Goal: Information Seeking & Learning: Learn about a topic

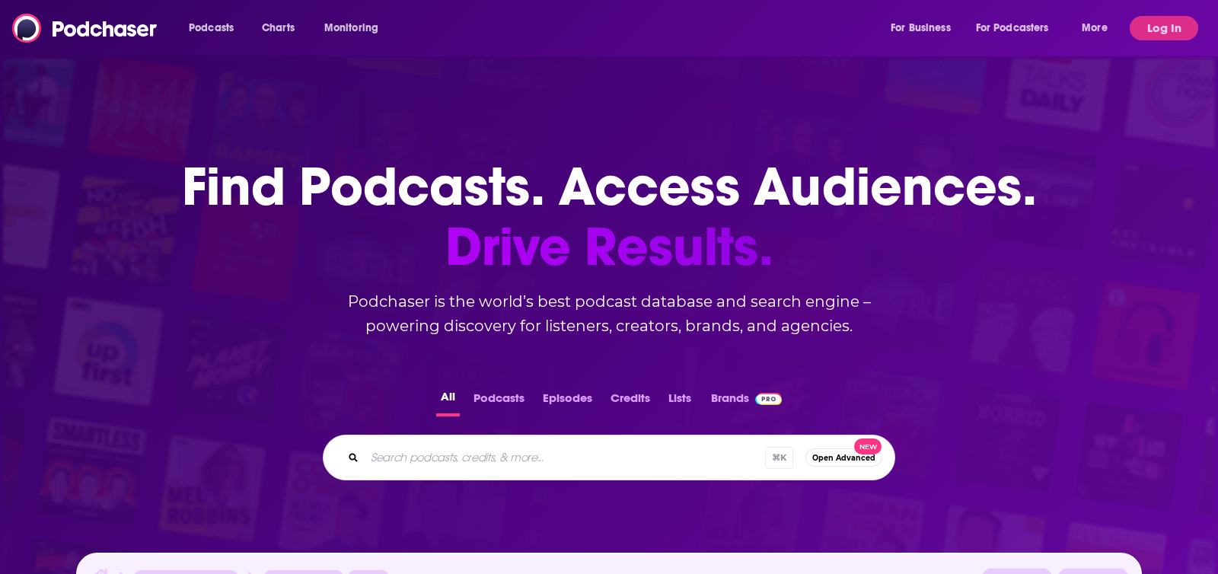
click at [1189, 25] on button "Log In" at bounding box center [1164, 28] width 69 height 24
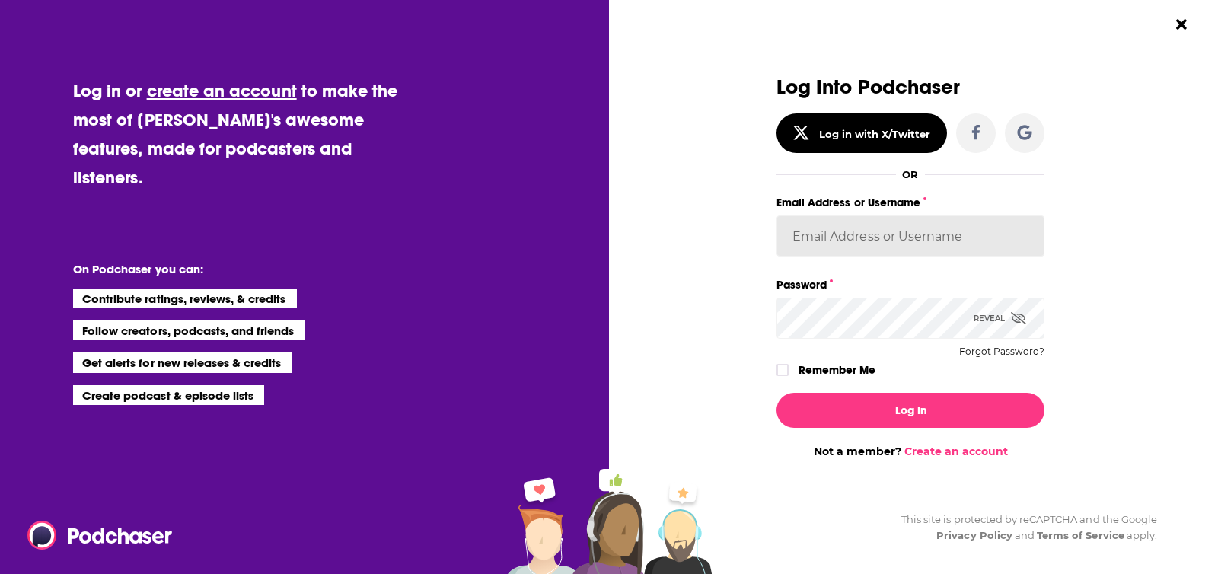
click at [851, 228] on input "Email Address or Username" at bounding box center [911, 236] width 268 height 41
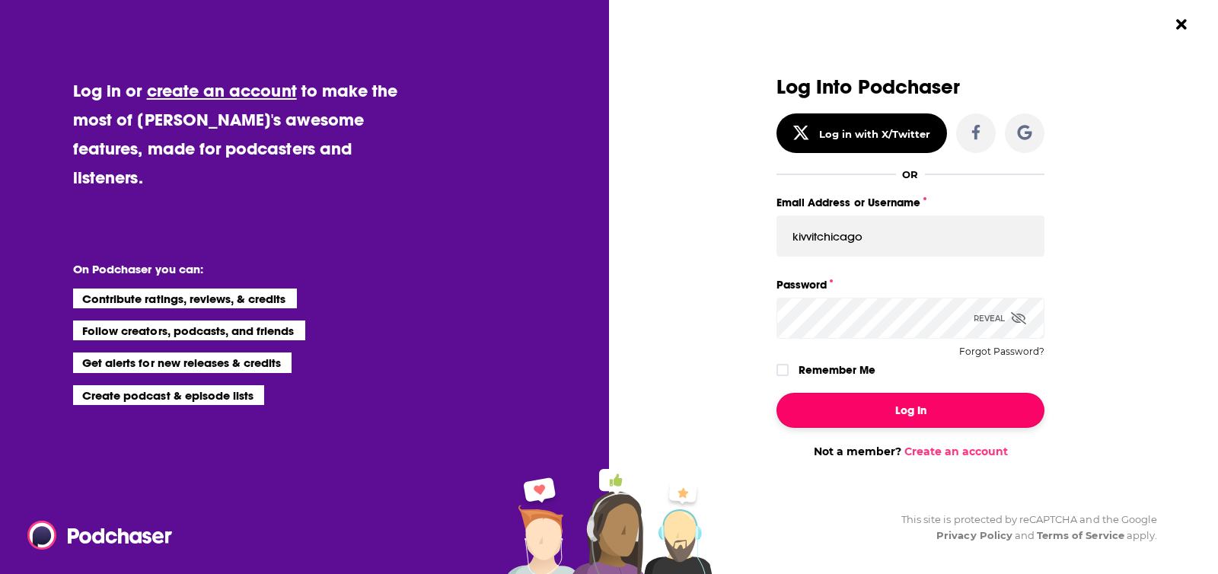
click at [947, 397] on button "Log In" at bounding box center [911, 410] width 268 height 35
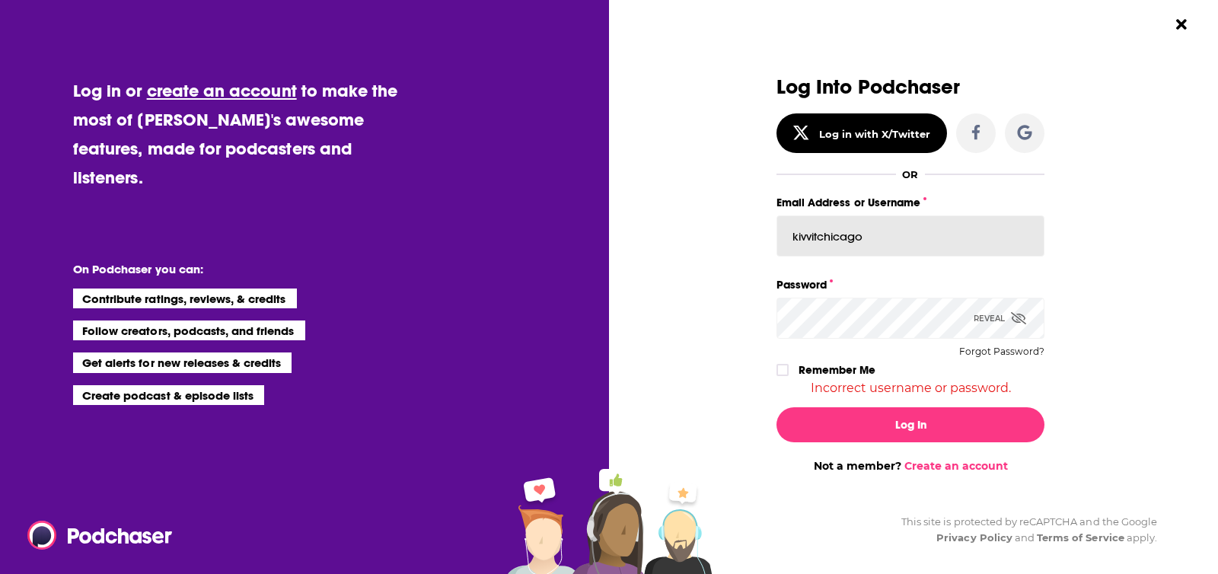
click at [881, 222] on input "kivvitchicago" at bounding box center [911, 236] width 268 height 41
type input "[EMAIL_ADDRESS][DOMAIN_NAME]"
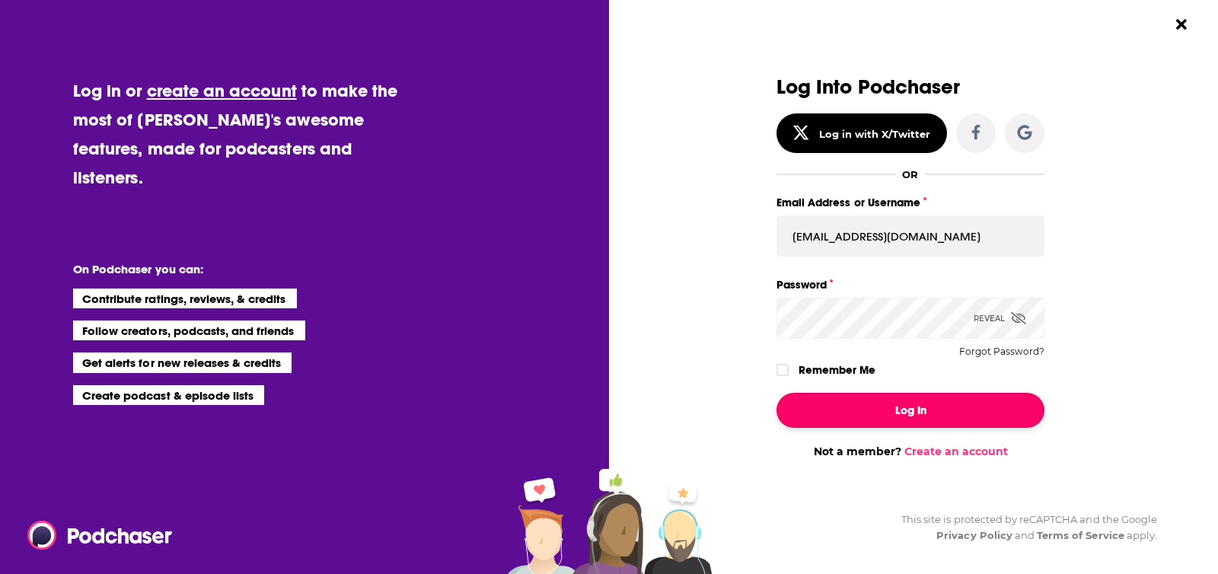
click at [890, 408] on button "Log In" at bounding box center [911, 410] width 268 height 35
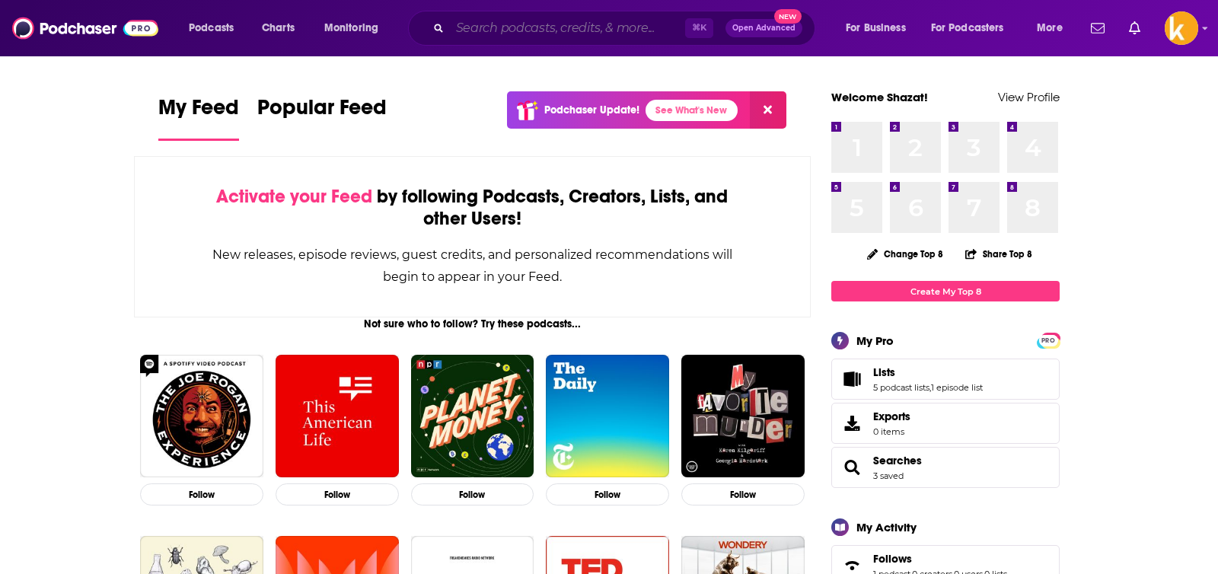
click at [522, 20] on input "Search podcasts, credits, & more..." at bounding box center [567, 28] width 235 height 24
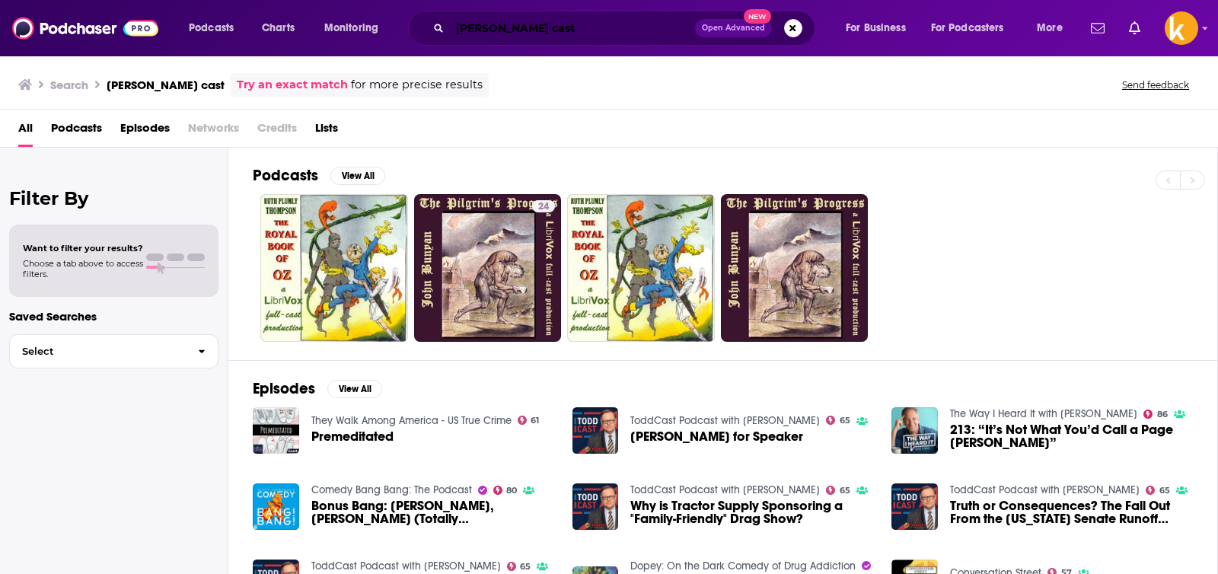
click at [570, 21] on input "[PERSON_NAME] cast" at bounding box center [572, 28] width 245 height 24
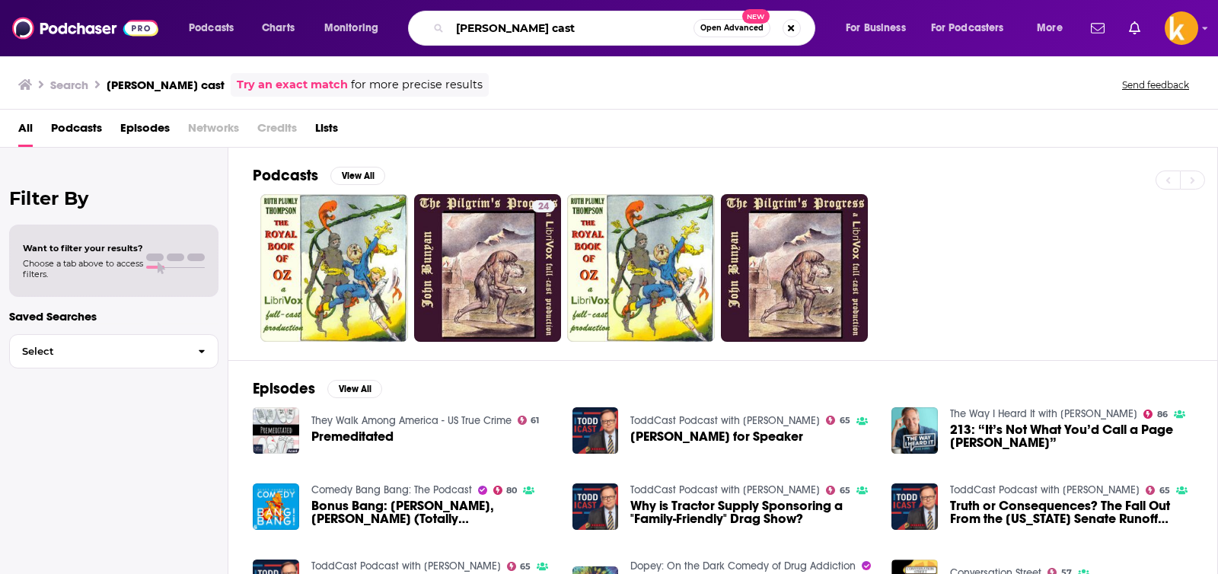
click at [570, 21] on input "[PERSON_NAME] cast" at bounding box center [572, 28] width 244 height 24
type input "[PERSON_NAME]"
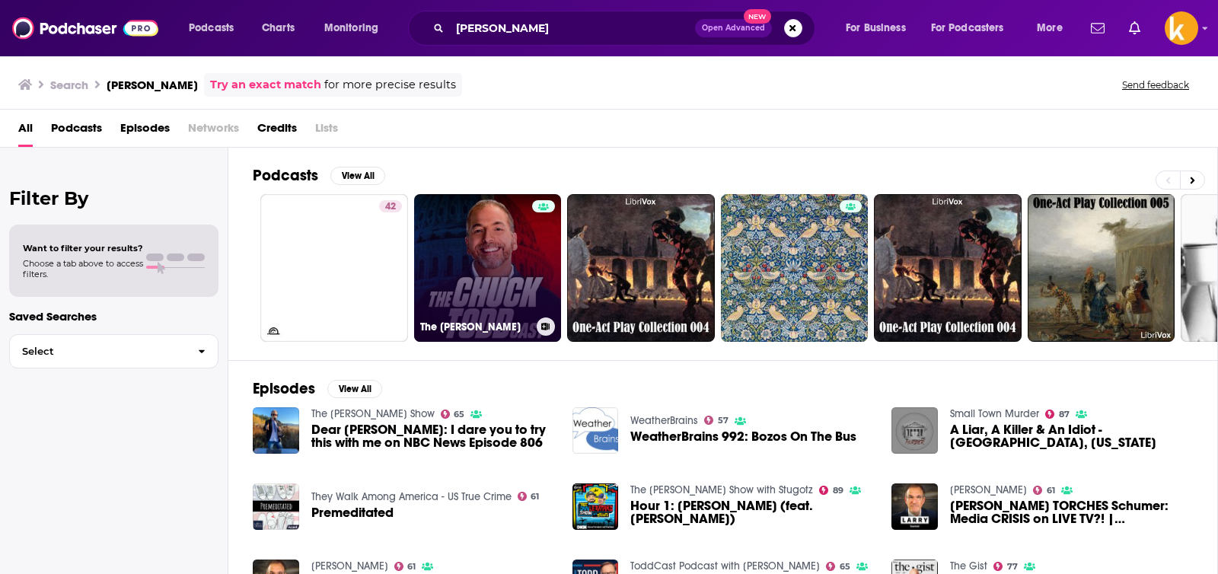
click at [490, 273] on link "The [PERSON_NAME]" at bounding box center [488, 268] width 148 height 148
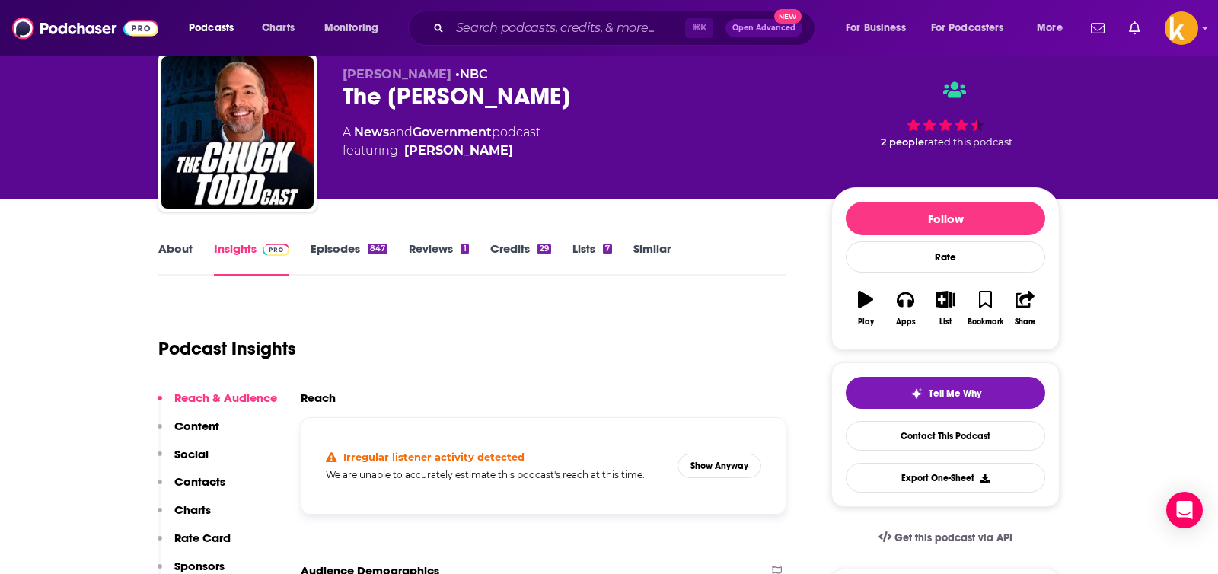
scroll to position [253, 0]
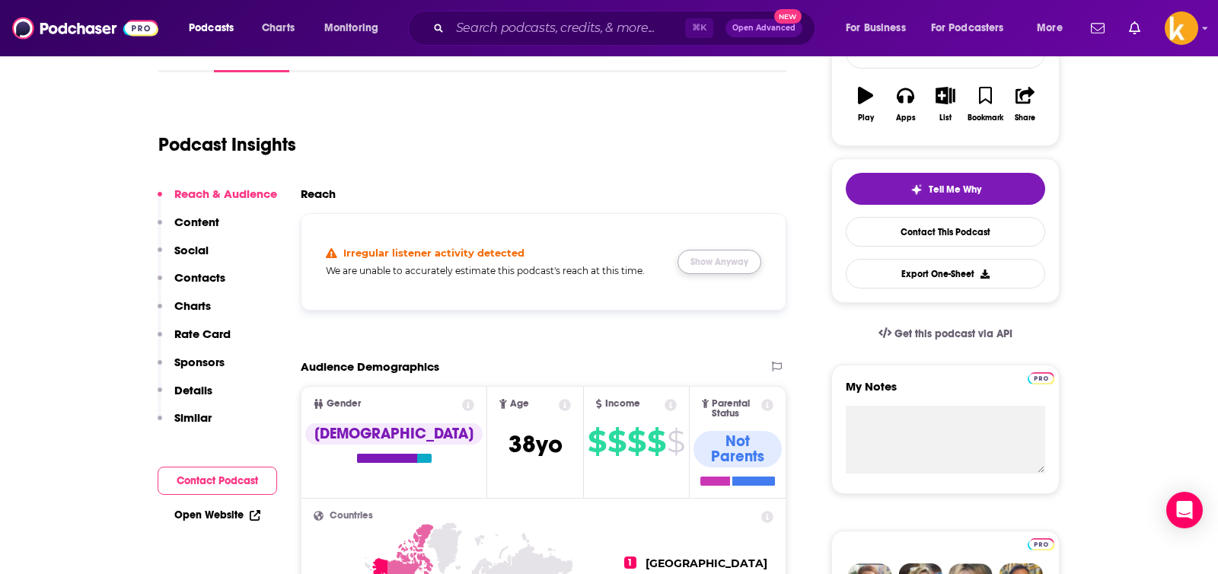
click at [721, 257] on button "Show Anyway" at bounding box center [720, 262] width 84 height 24
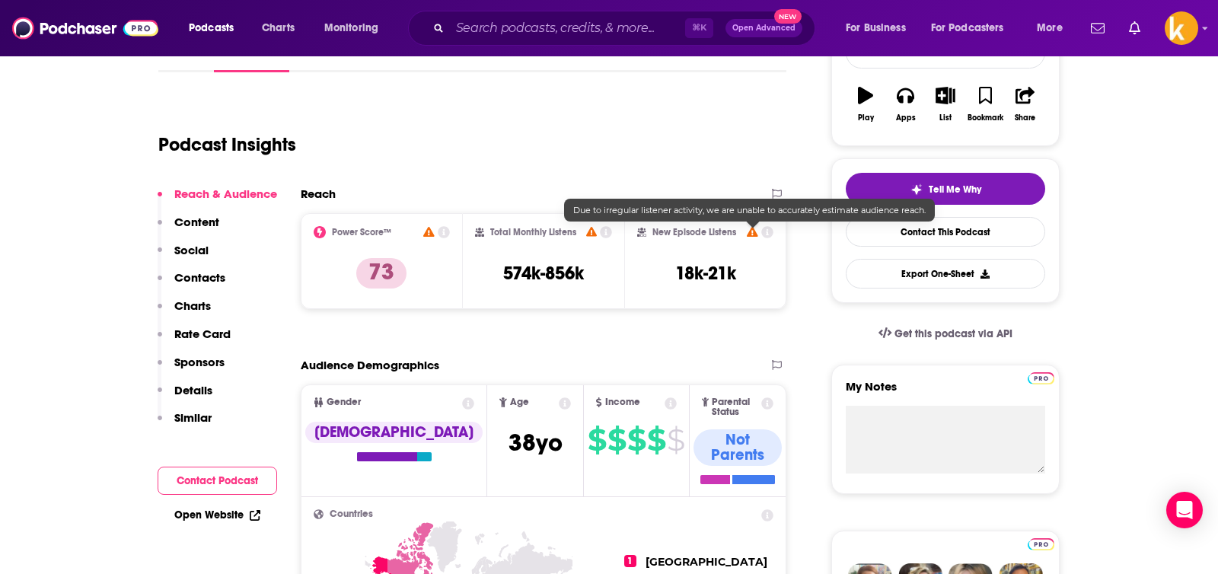
click at [750, 232] on icon at bounding box center [752, 232] width 11 height 10
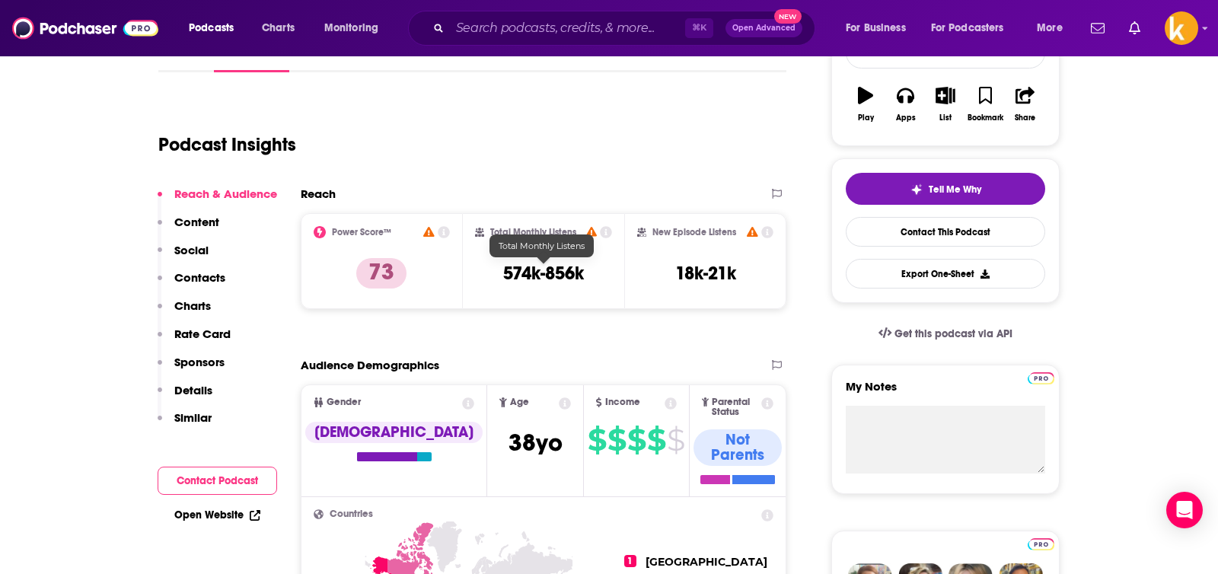
scroll to position [271, 0]
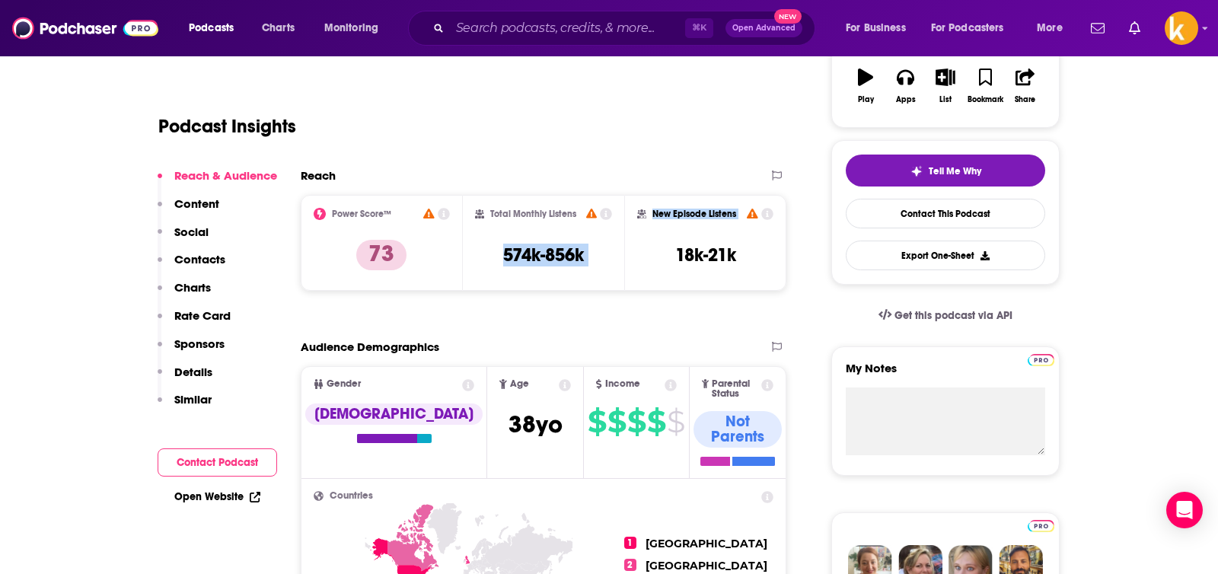
drag, startPoint x: 501, startPoint y: 260, endPoint x: 784, endPoint y: 249, distance: 283.5
click at [784, 249] on div "Power Score™ 73 Total Monthly Listens 574k-856k New Episode Listens 18k-21k" at bounding box center [544, 243] width 486 height 96
click at [784, 249] on div "New Episode Listens 18k-21k" at bounding box center [705, 243] width 162 height 96
drag, startPoint x: 750, startPoint y: 251, endPoint x: 490, endPoint y: 215, distance: 262.9
click at [490, 215] on div "Power Score™ 73 Total Monthly Listens 574k-856k New Episode Listens 18k-21k" at bounding box center [544, 243] width 486 height 96
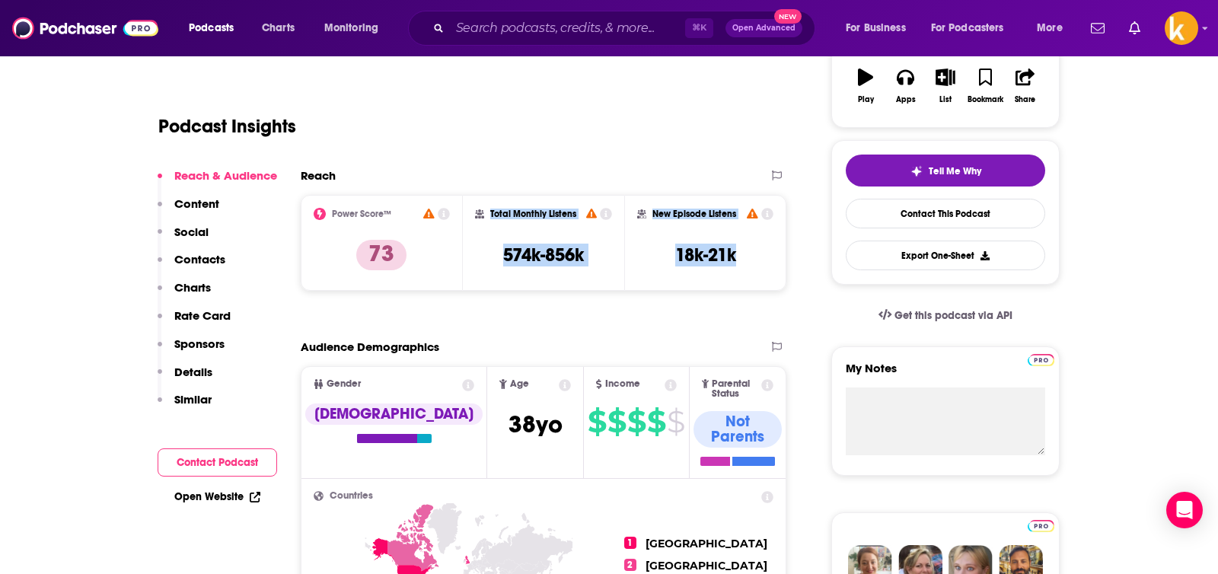
copy div "Total Monthly Listens 574k-856k New Episode Listens 18k-21k"
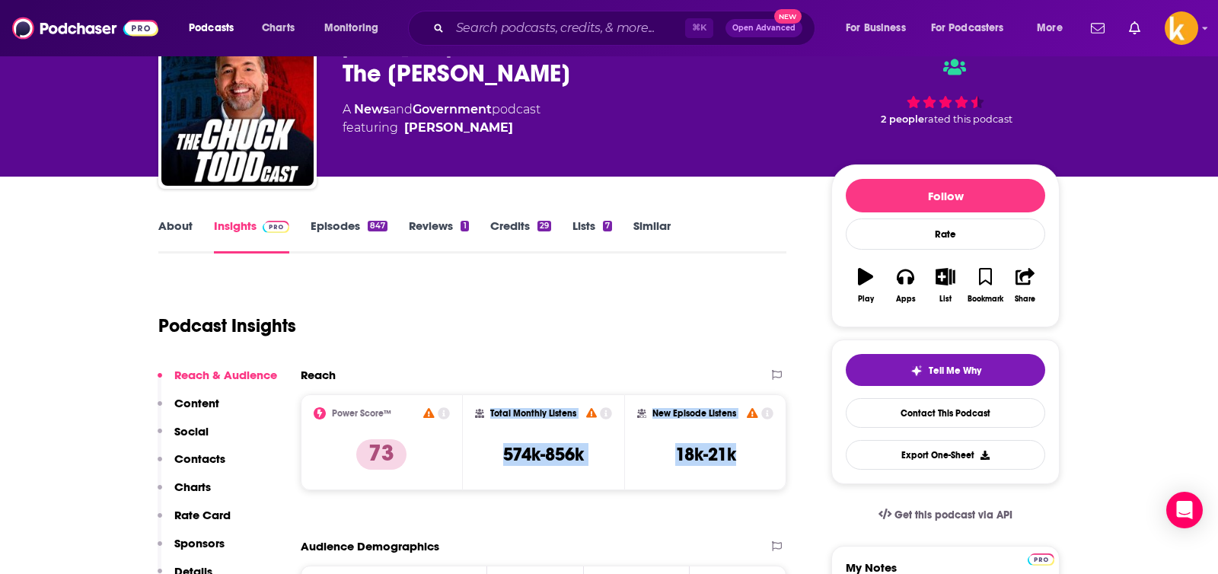
scroll to position [81, 0]
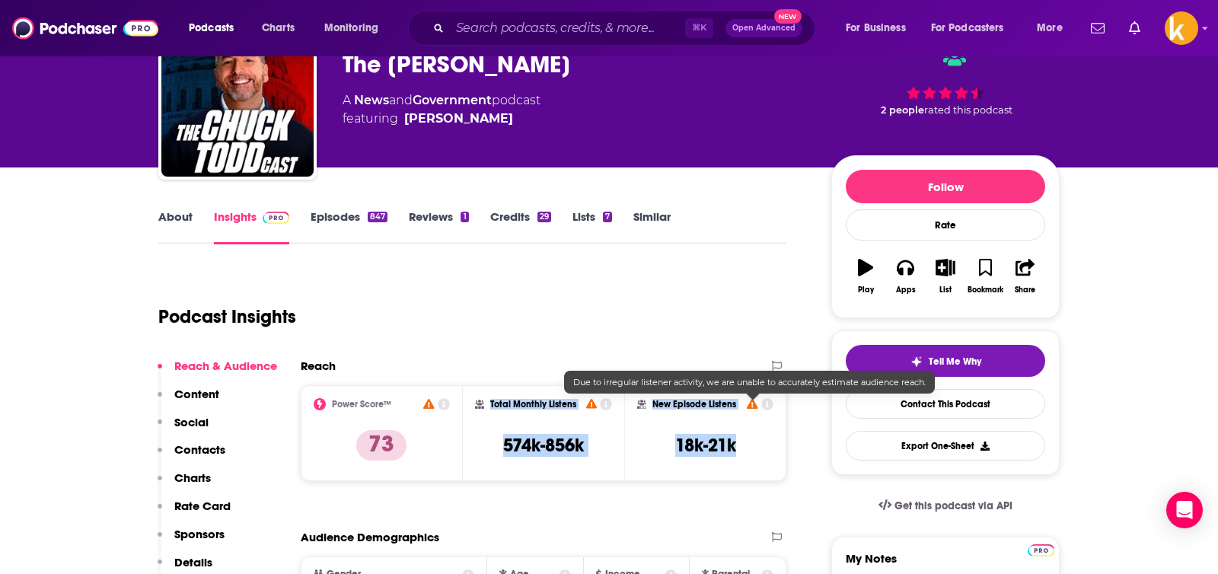
click at [751, 404] on icon at bounding box center [752, 404] width 11 height 10
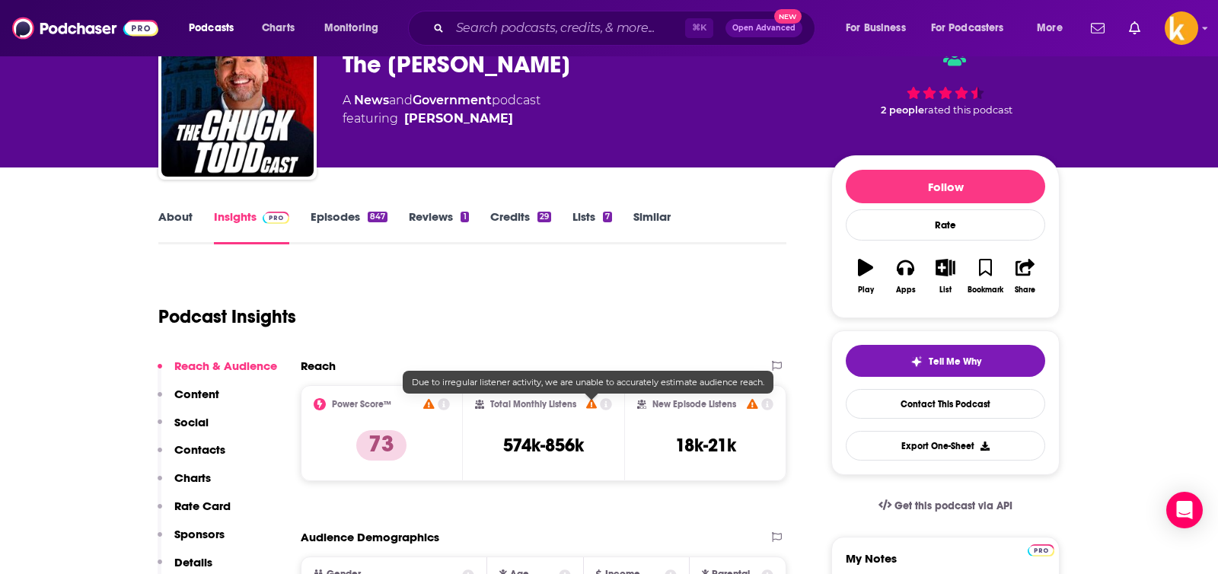
click at [590, 406] on icon at bounding box center [591, 404] width 11 height 10
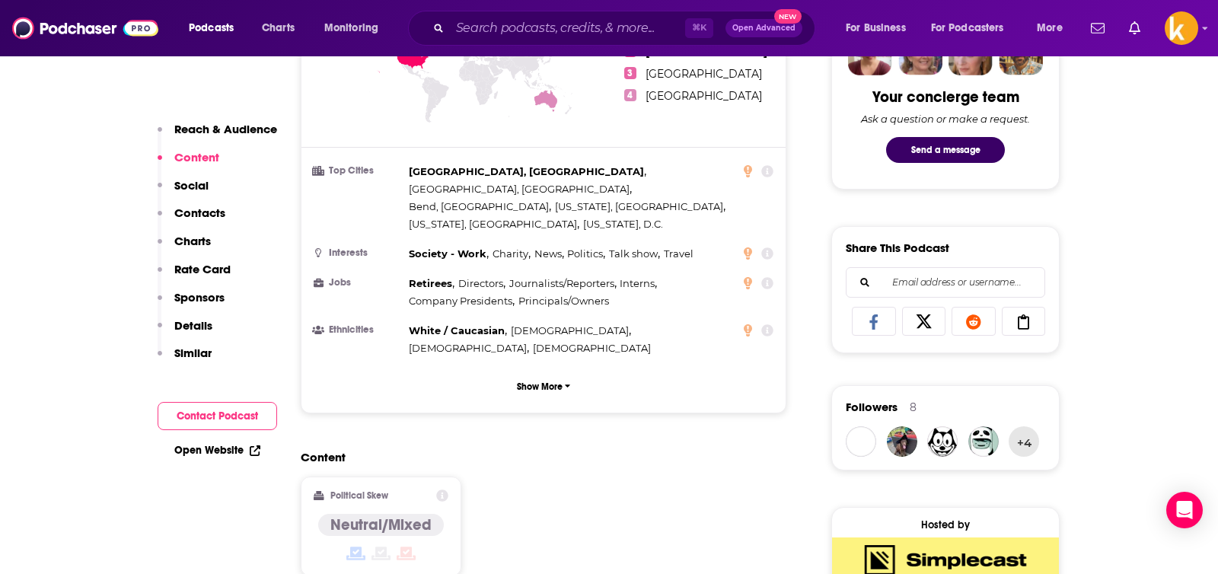
scroll to position [694, 0]
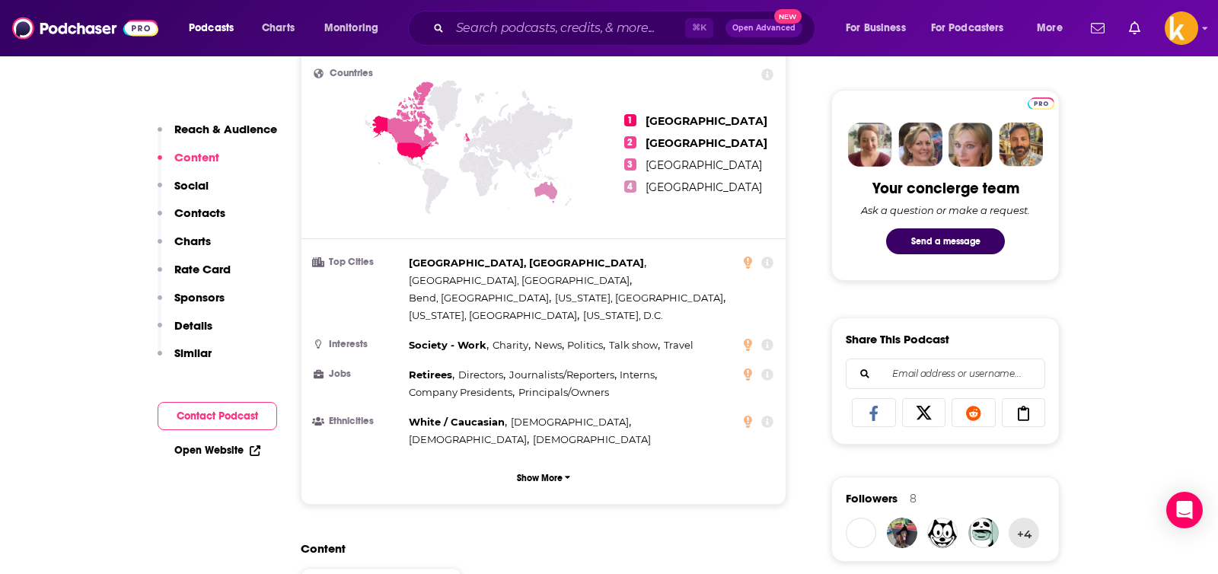
click at [231, 127] on p "Reach & Audience" at bounding box center [225, 129] width 103 height 14
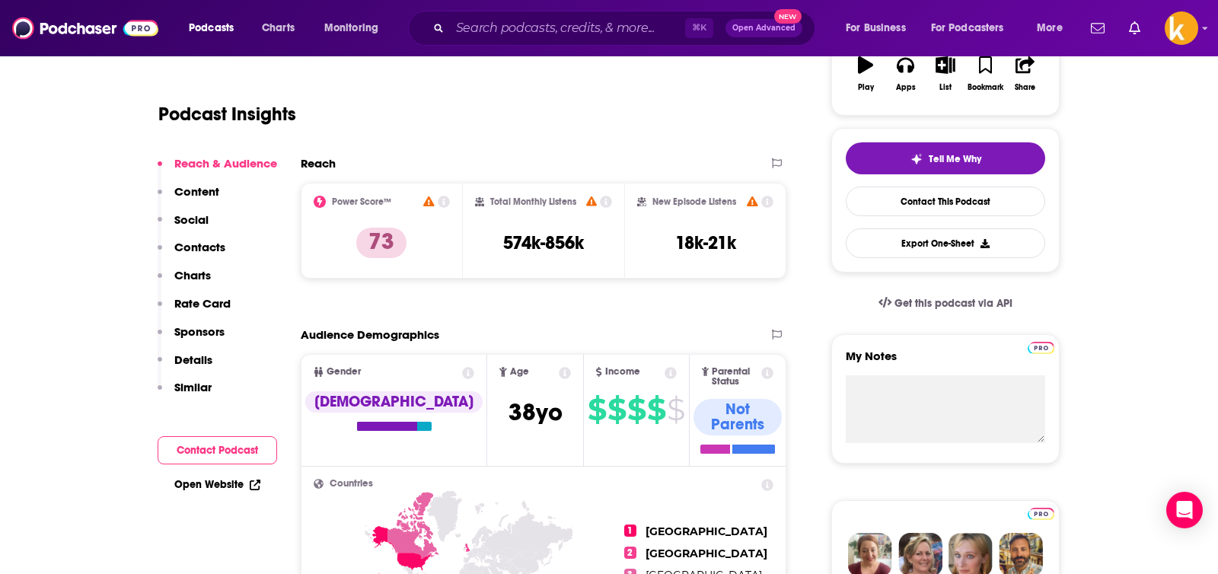
scroll to position [228, 0]
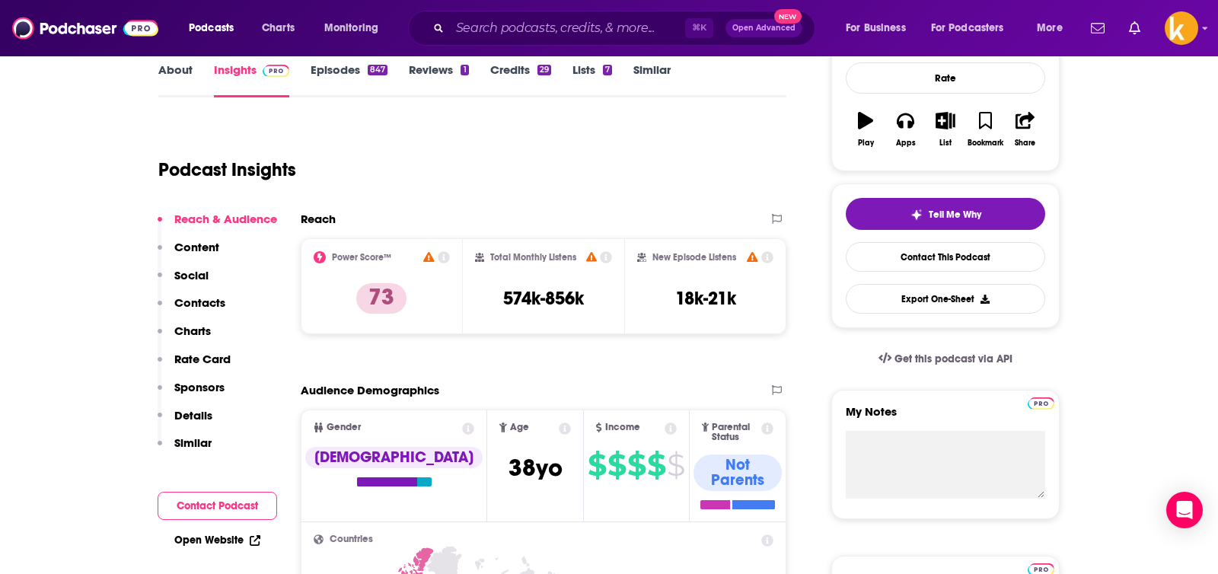
click at [355, 67] on link "Episodes 847" at bounding box center [349, 79] width 77 height 35
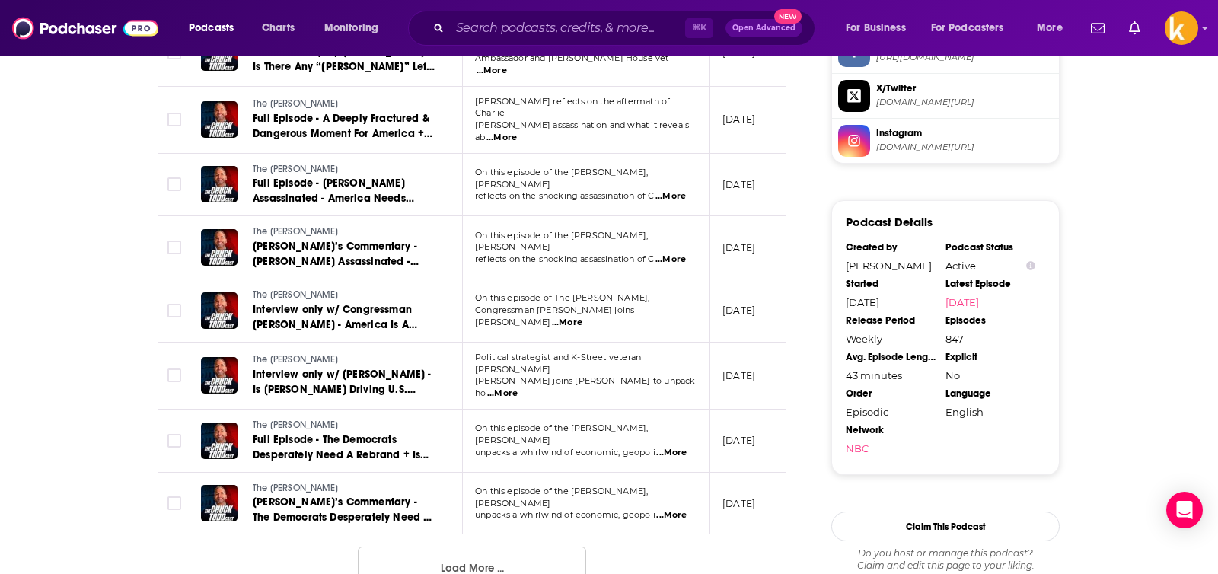
scroll to position [1713, 0]
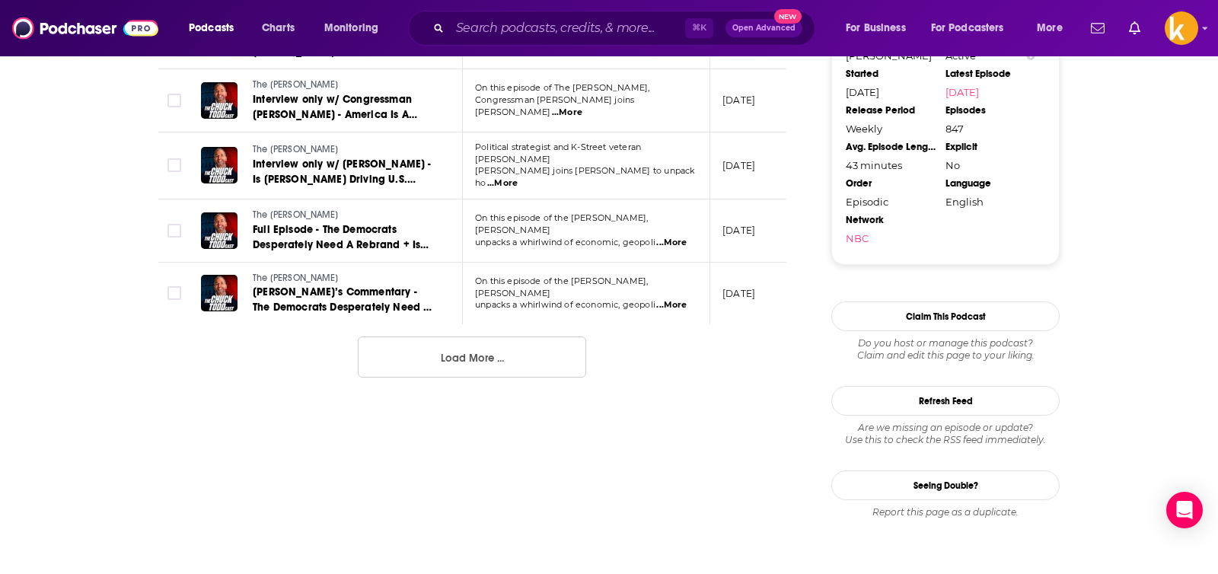
click at [483, 337] on button "Load More ..." at bounding box center [472, 357] width 228 height 41
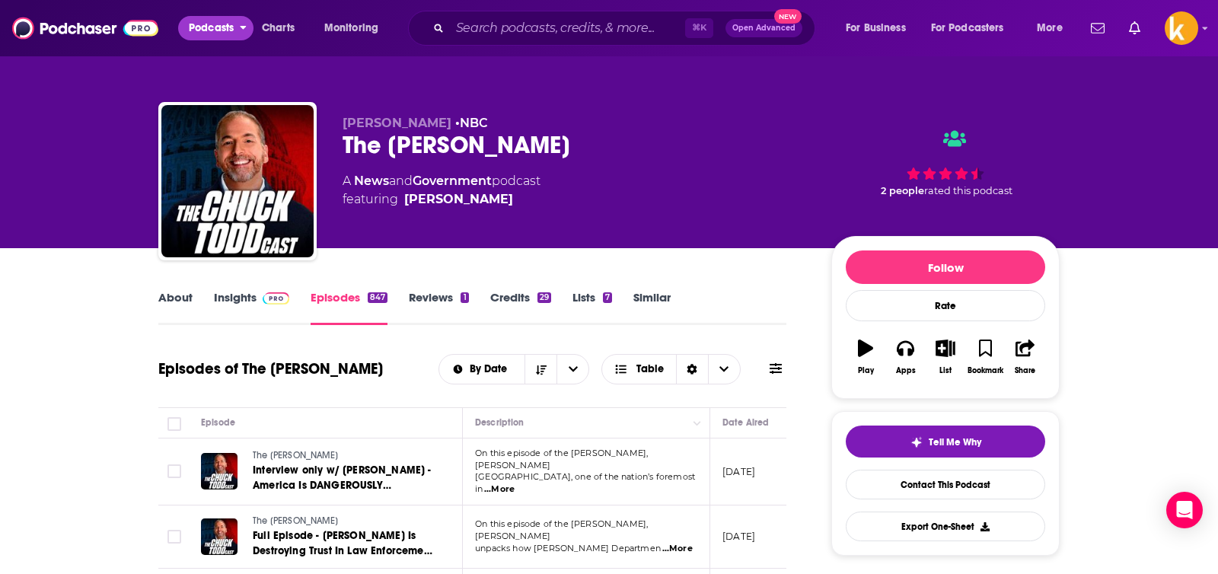
click at [209, 34] on span "Podcasts" at bounding box center [211, 28] width 45 height 21
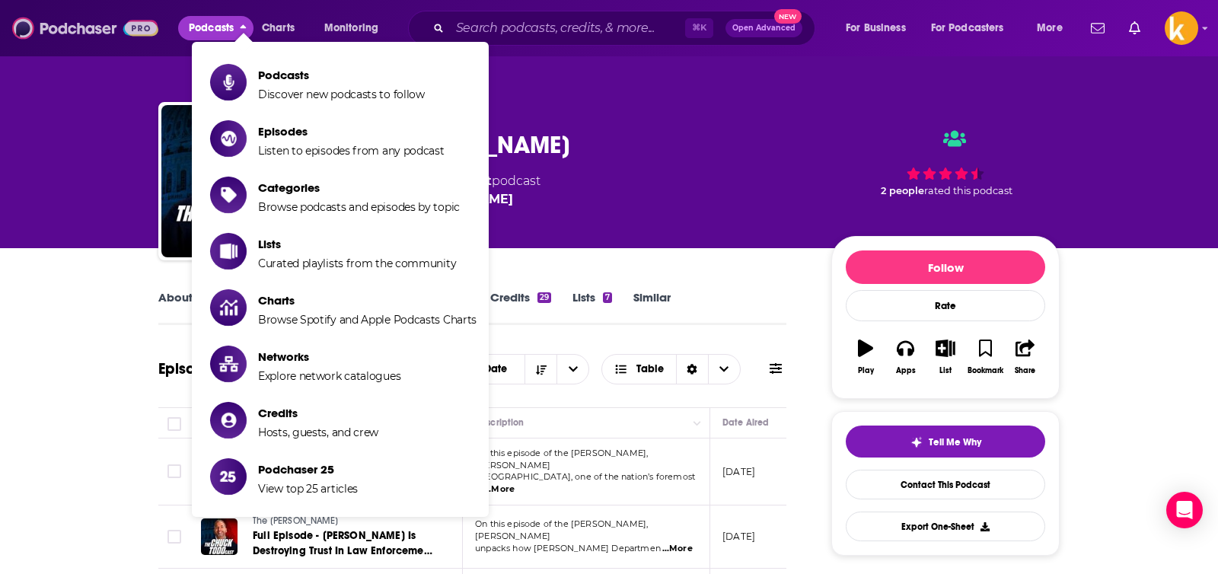
click at [124, 30] on img at bounding box center [85, 28] width 146 height 29
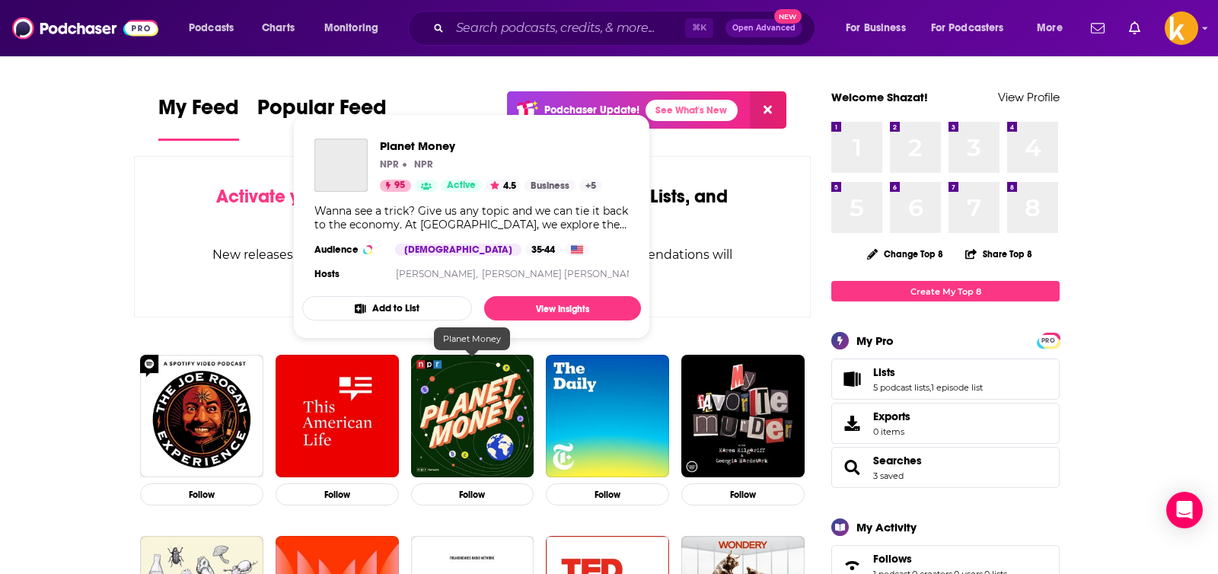
scroll to position [169, 0]
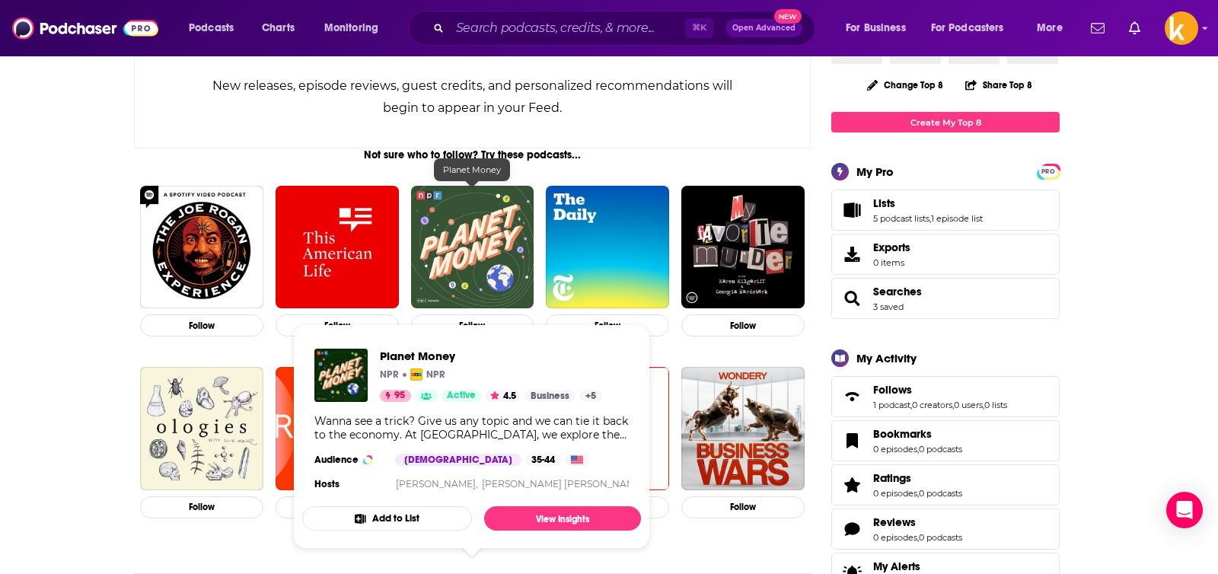
click at [478, 261] on img "Planet Money" at bounding box center [472, 247] width 123 height 123
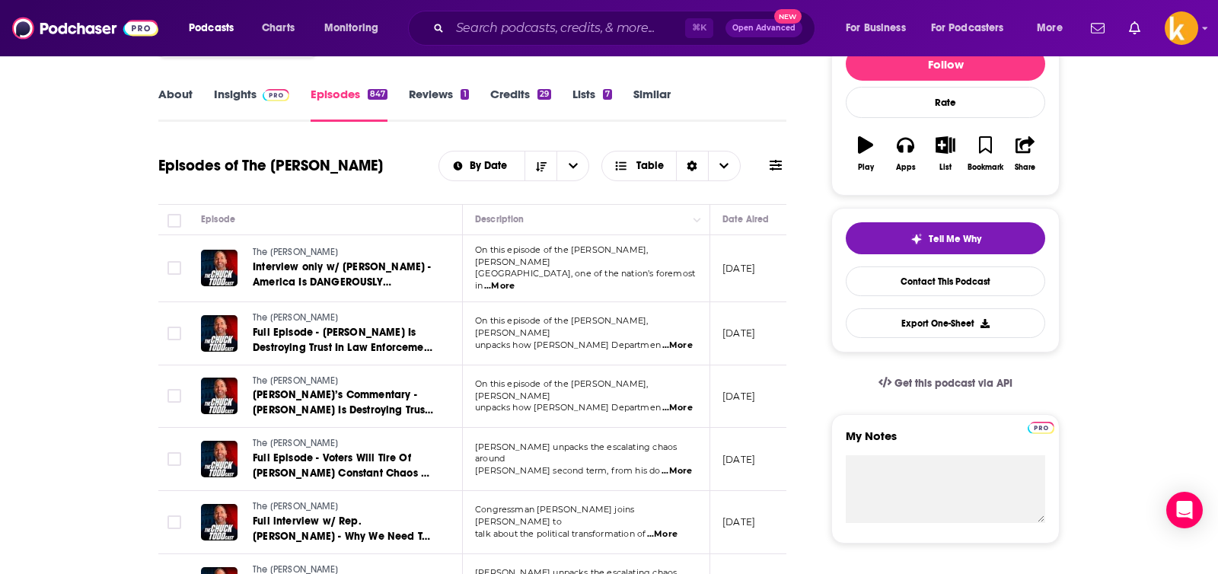
scroll to position [200, 0]
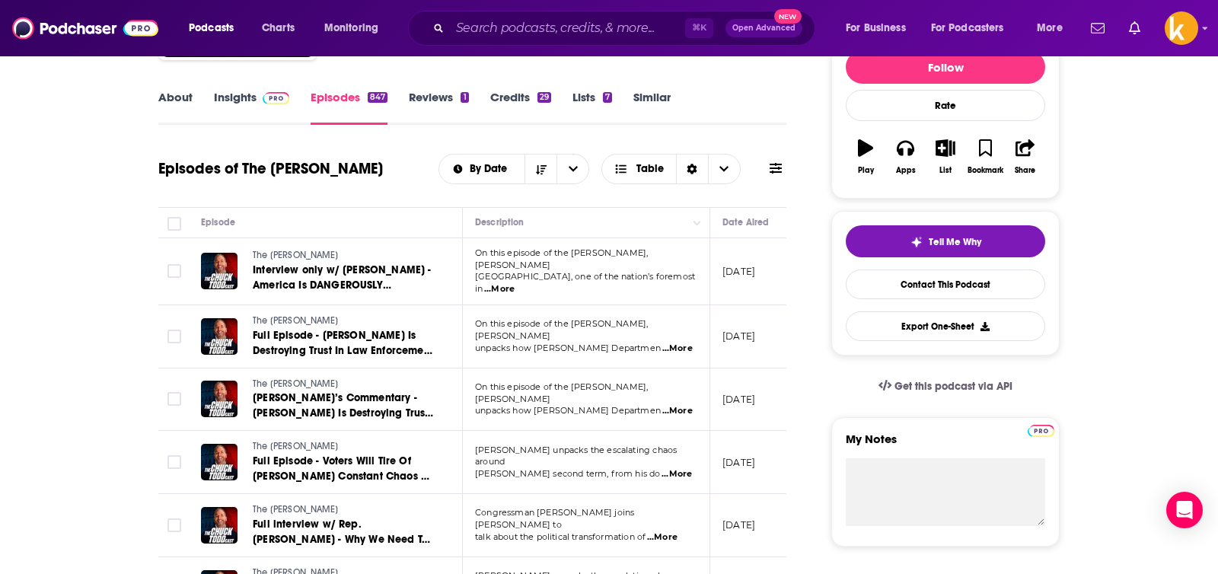
click at [229, 113] on link "Insights" at bounding box center [251, 107] width 75 height 35
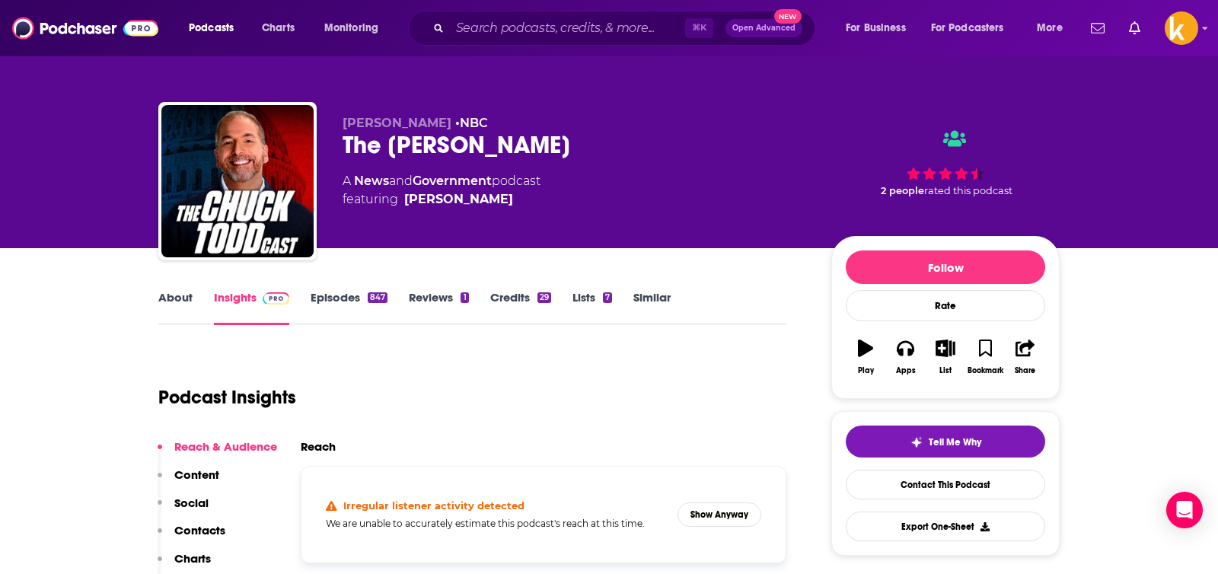
scroll to position [229, 0]
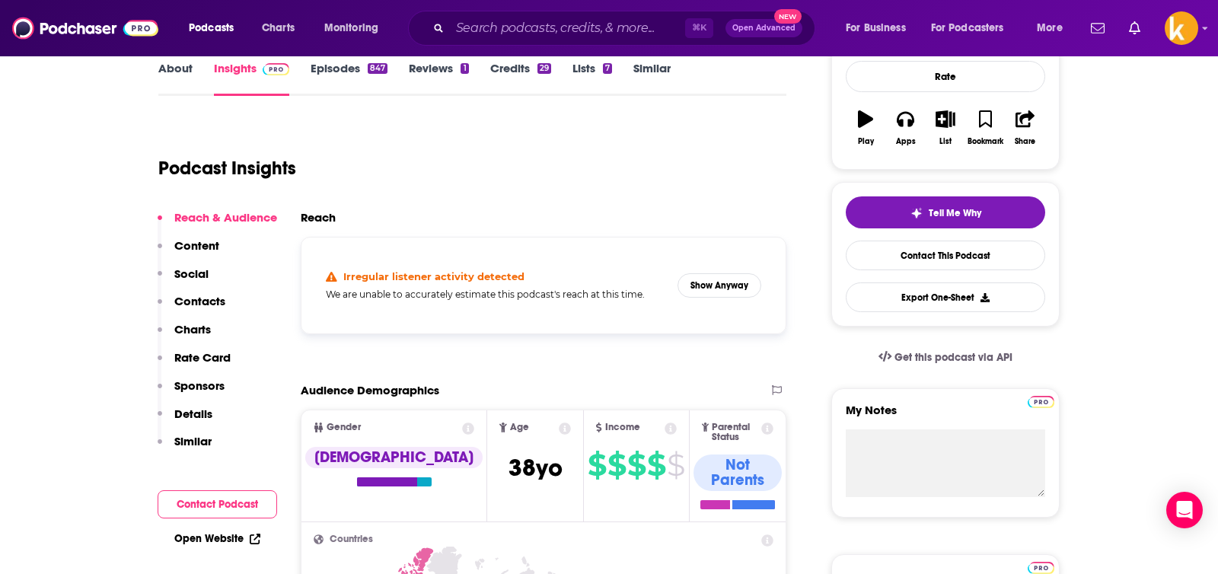
click at [485, 294] on h5 "We are unable to accurately estimate this podcast's reach at this time." at bounding box center [496, 294] width 340 height 11
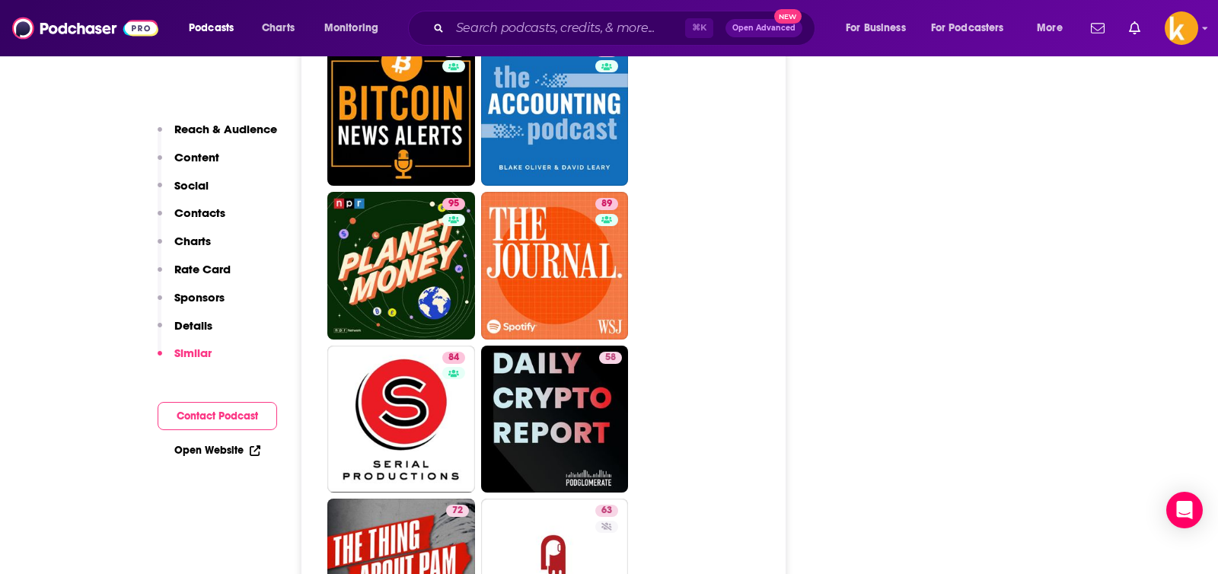
scroll to position [5931, 0]
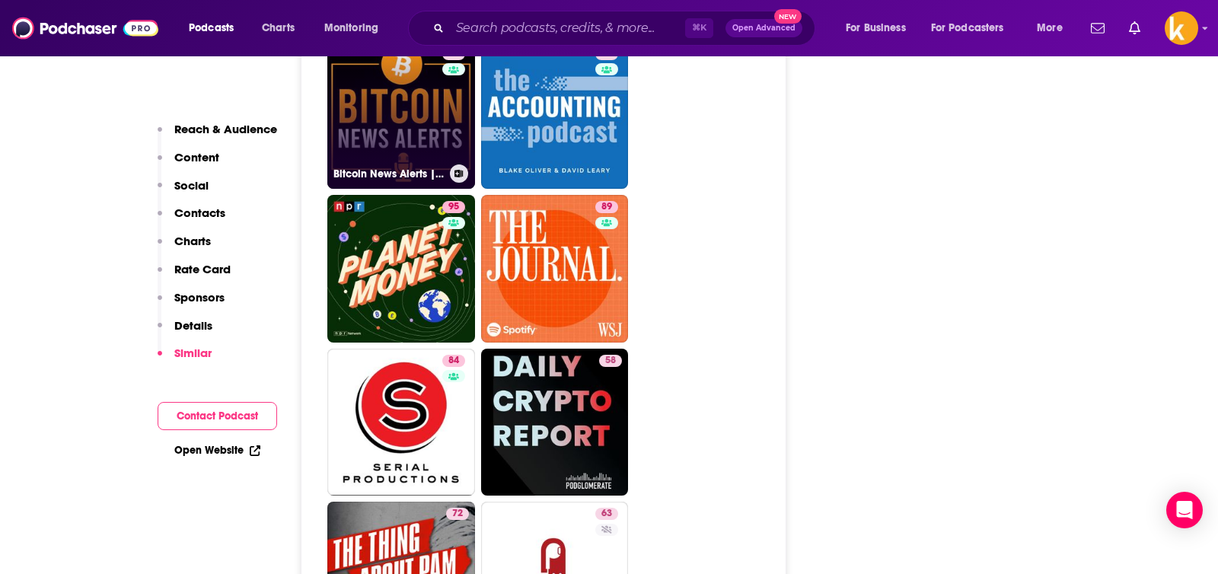
click at [455, 117] on div "66" at bounding box center [455, 106] width 27 height 117
type input "[URL][DOMAIN_NAME]"
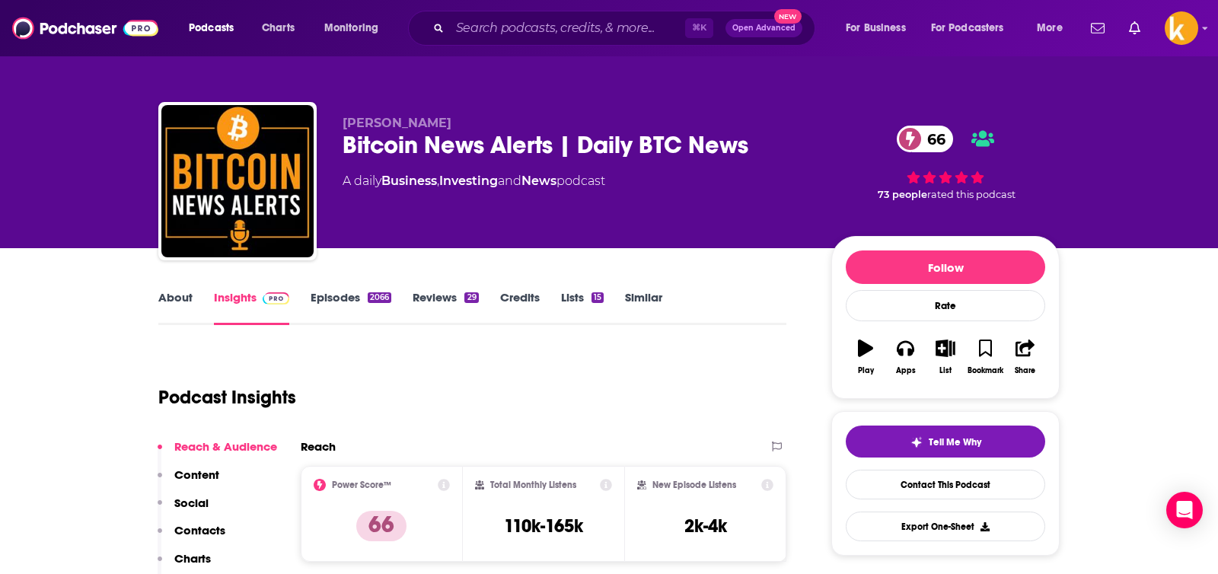
scroll to position [359, 0]
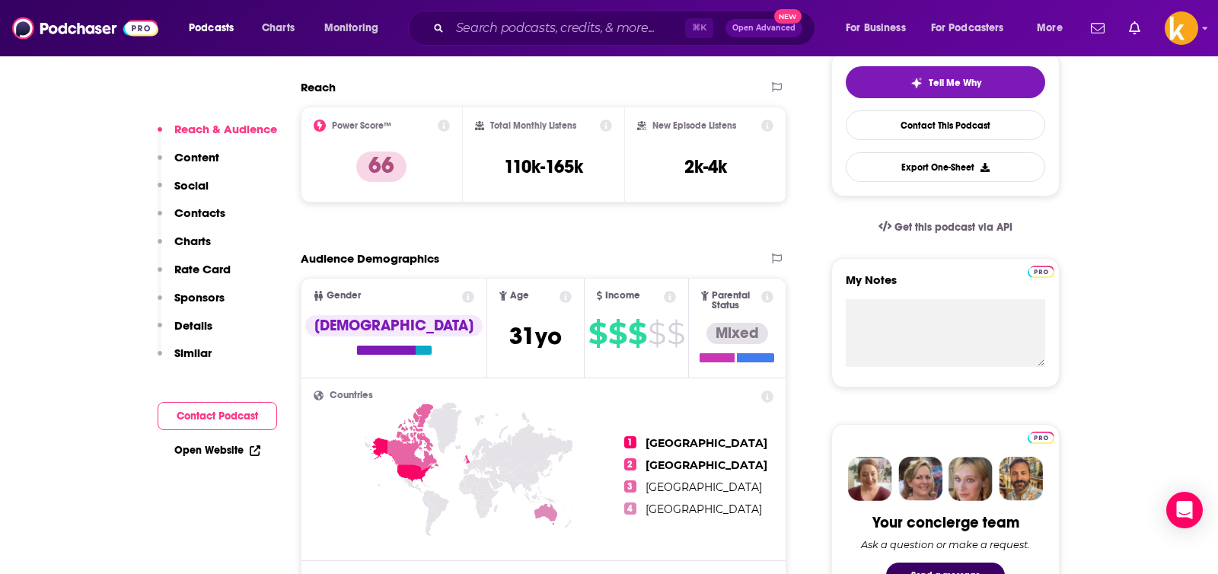
click at [214, 155] on p "Content" at bounding box center [196, 157] width 45 height 14
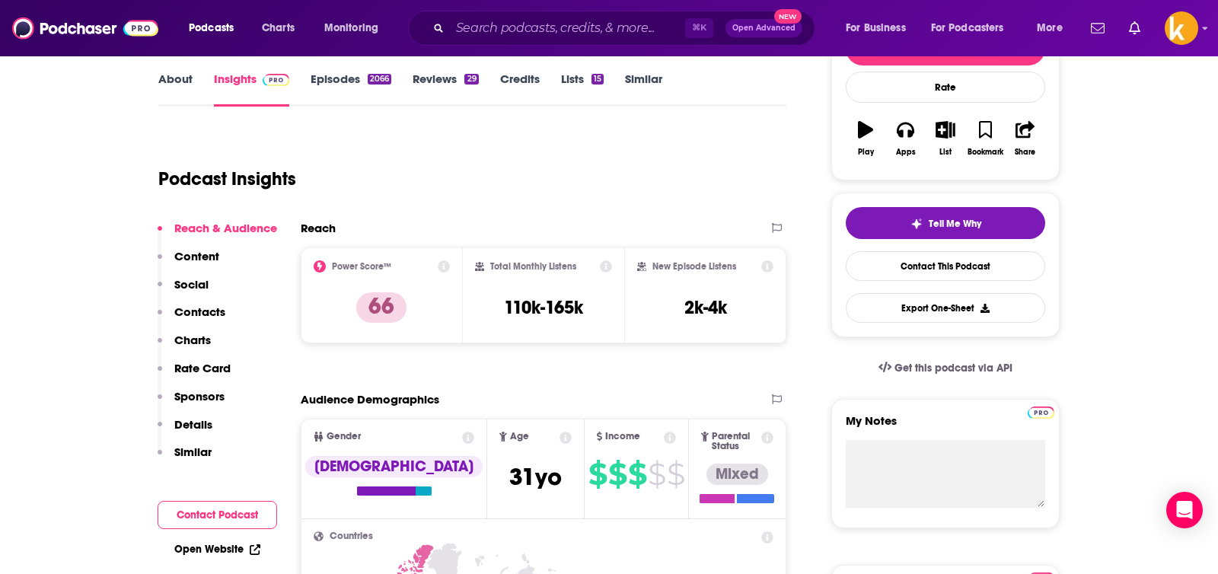
scroll to position [0, 0]
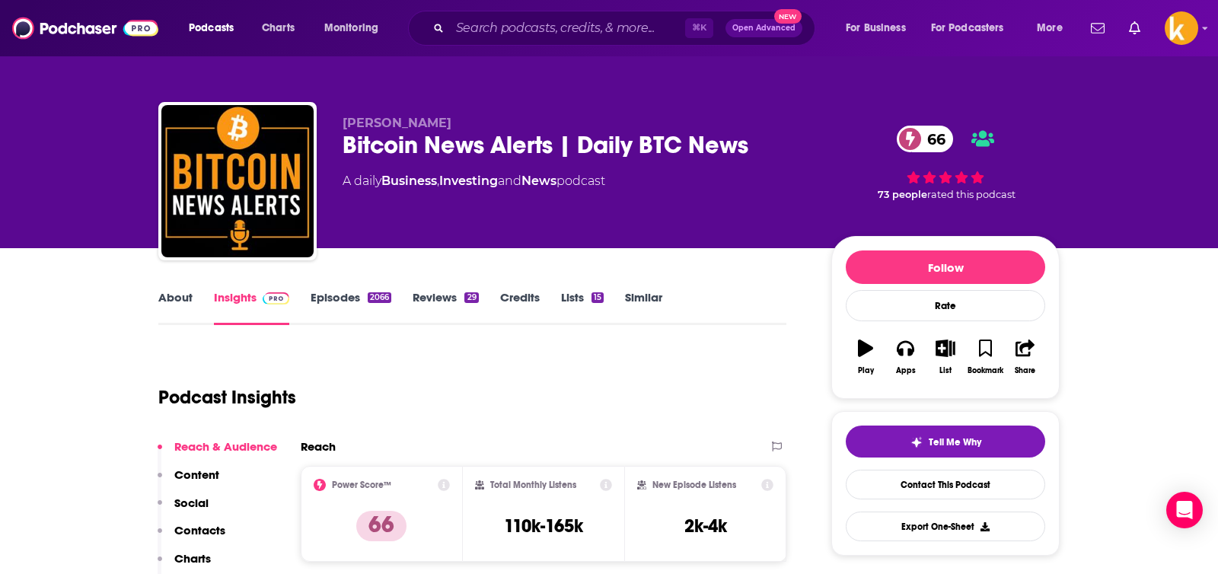
click at [338, 295] on link "Episodes 2066" at bounding box center [351, 307] width 81 height 35
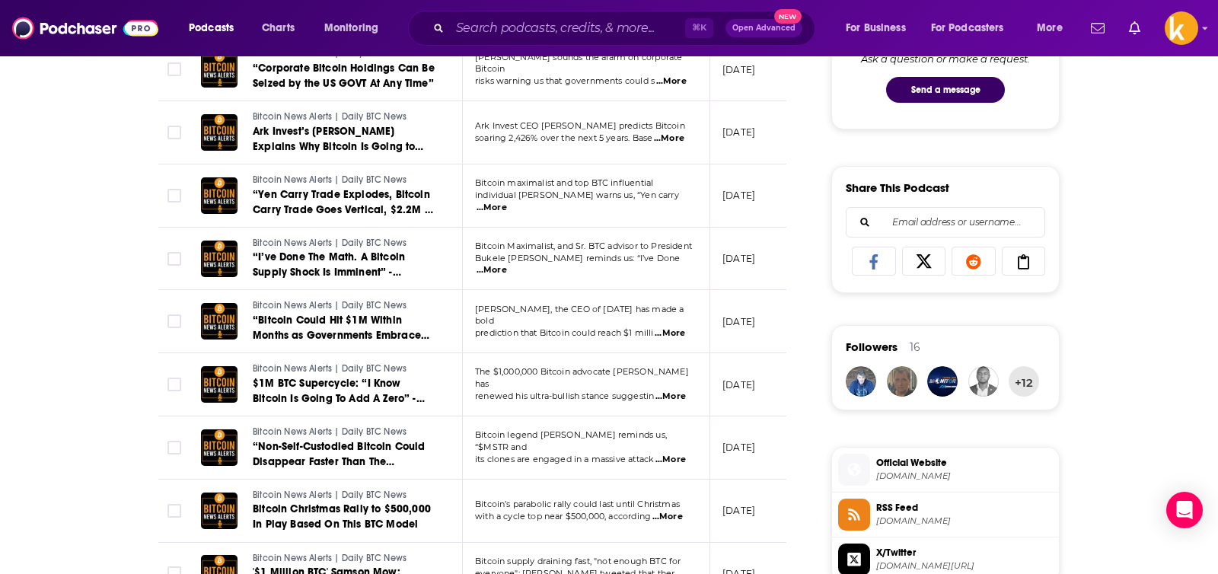
scroll to position [851, 0]
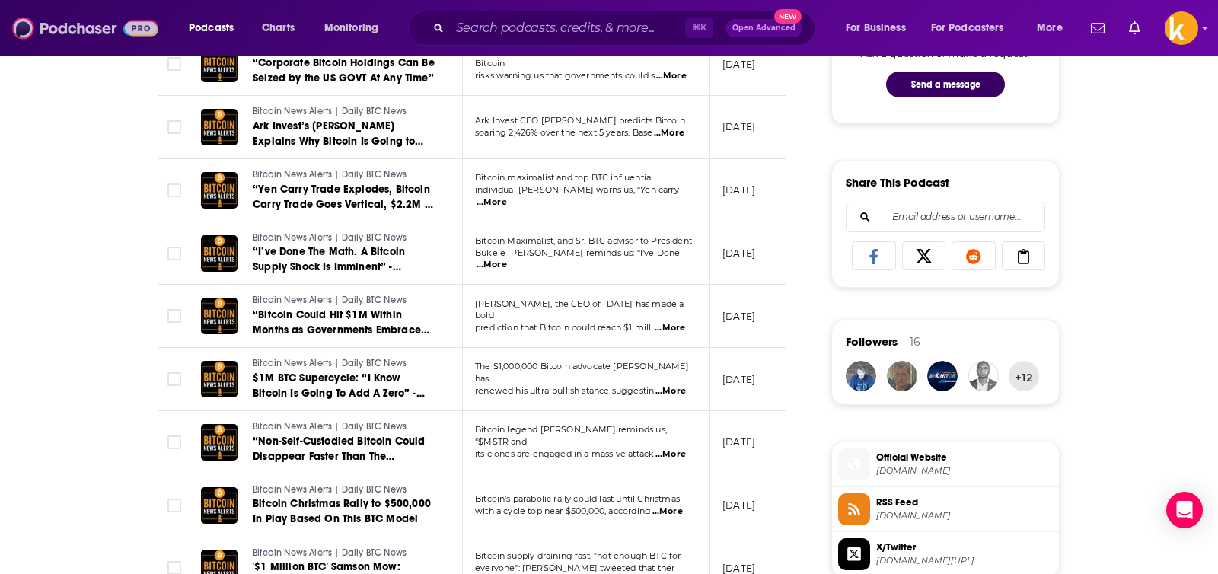
click at [100, 33] on img at bounding box center [85, 28] width 146 height 29
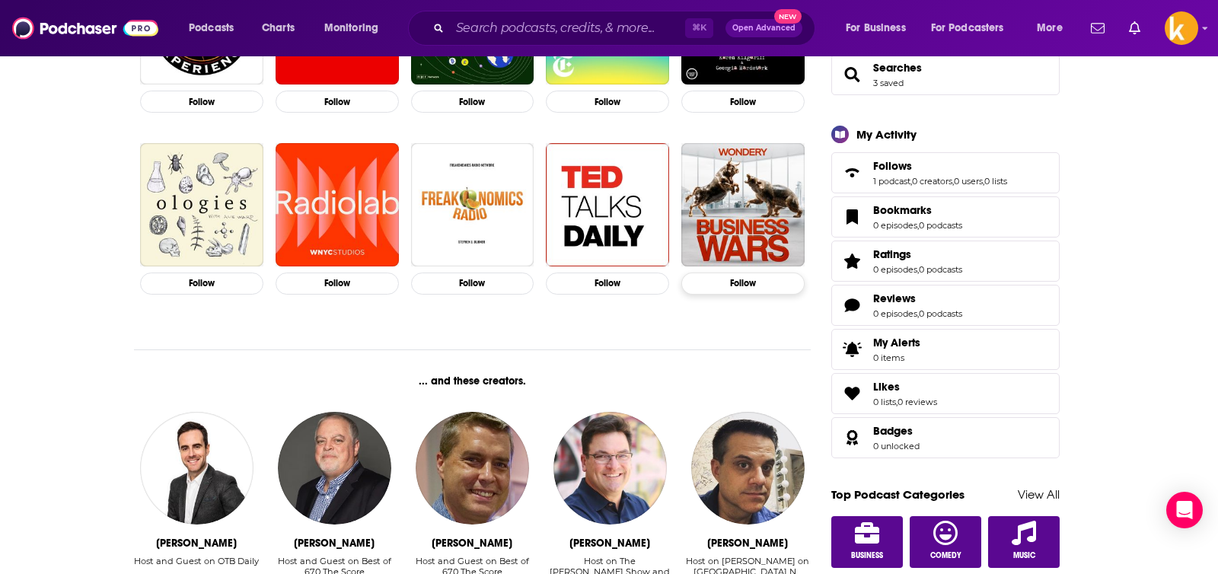
scroll to position [834, 0]
